Goal: Navigation & Orientation: Find specific page/section

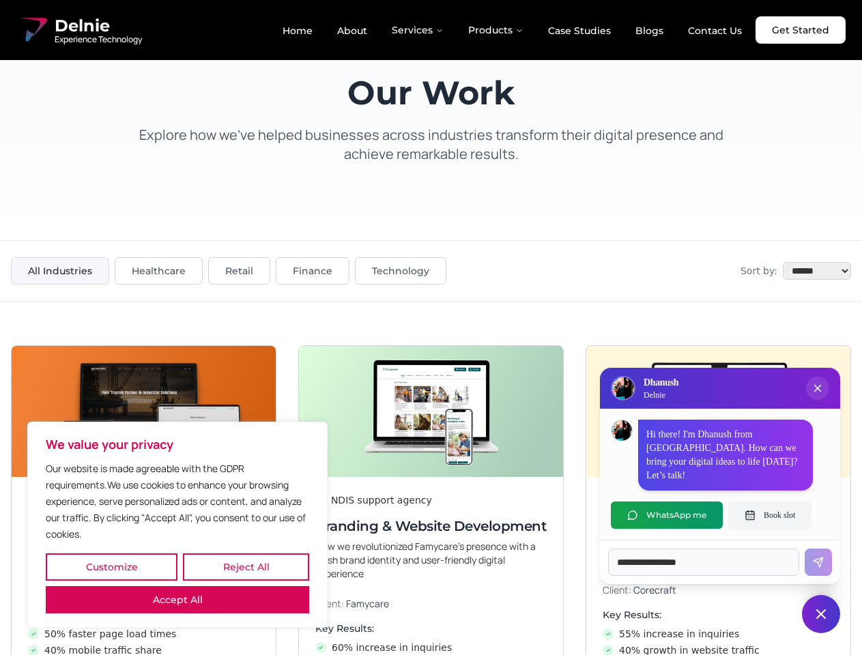
click at [111, 567] on button "Customize" at bounding box center [112, 566] width 132 height 27
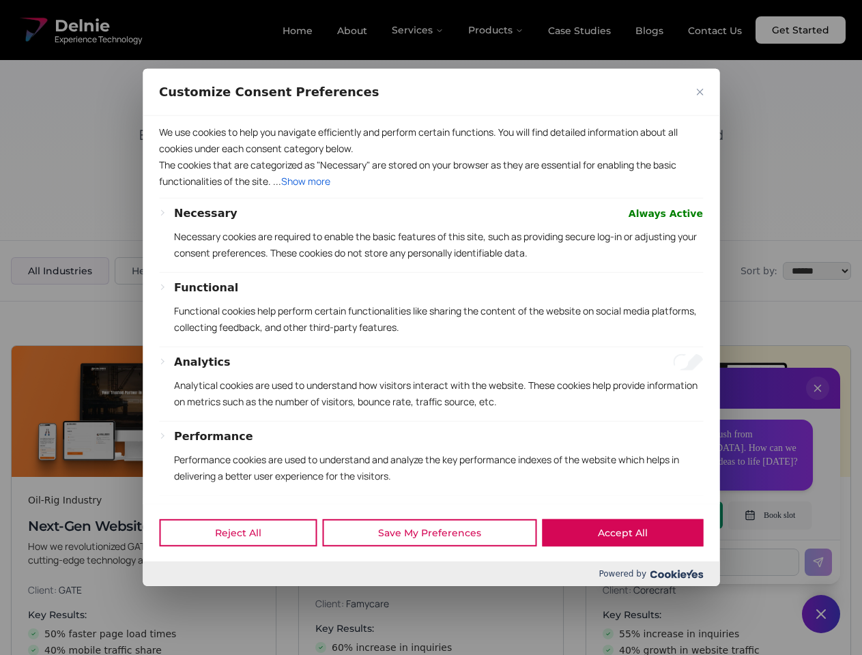
click at [246, 567] on div at bounding box center [431, 327] width 862 height 655
click at [177, 157] on p "We use cookies to help you navigate efficiently and perform certain functions. …" at bounding box center [431, 140] width 544 height 33
click at [431, 328] on div "Necessary Always Active Necessary cookies are required to enable the basic feat…" at bounding box center [431, 416] width 544 height 422
click at [817, 402] on div at bounding box center [431, 327] width 862 height 655
click at [667, 515] on div "Reject All Save My Preferences Accept All" at bounding box center [431, 533] width 577 height 58
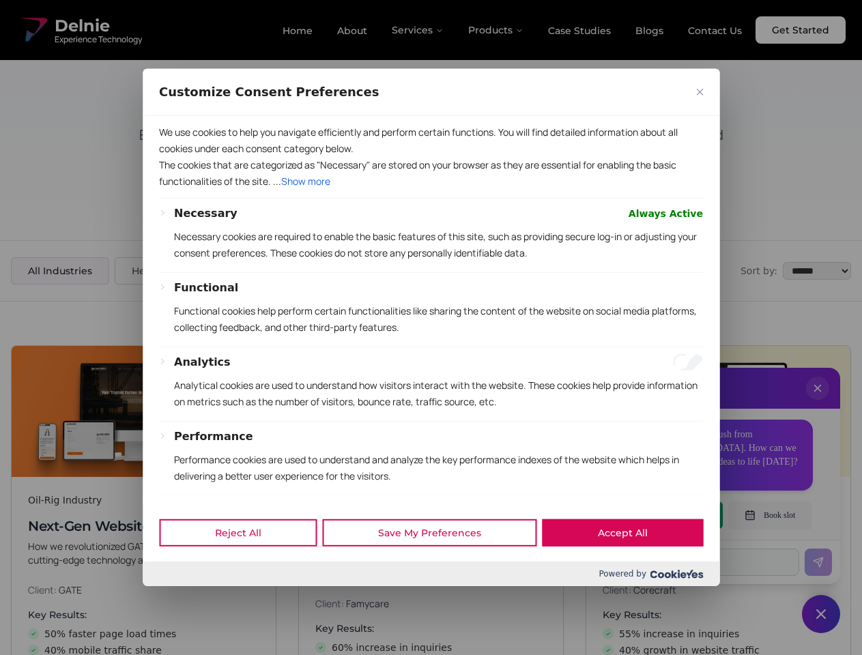
click at [770, 515] on div at bounding box center [431, 327] width 862 height 655
click at [821, 614] on div at bounding box center [431, 327] width 862 height 655
click at [418, 30] on div at bounding box center [431, 327] width 862 height 655
click at [496, 30] on div at bounding box center [431, 327] width 862 height 655
